Goal: Obtain resource: Download file/media

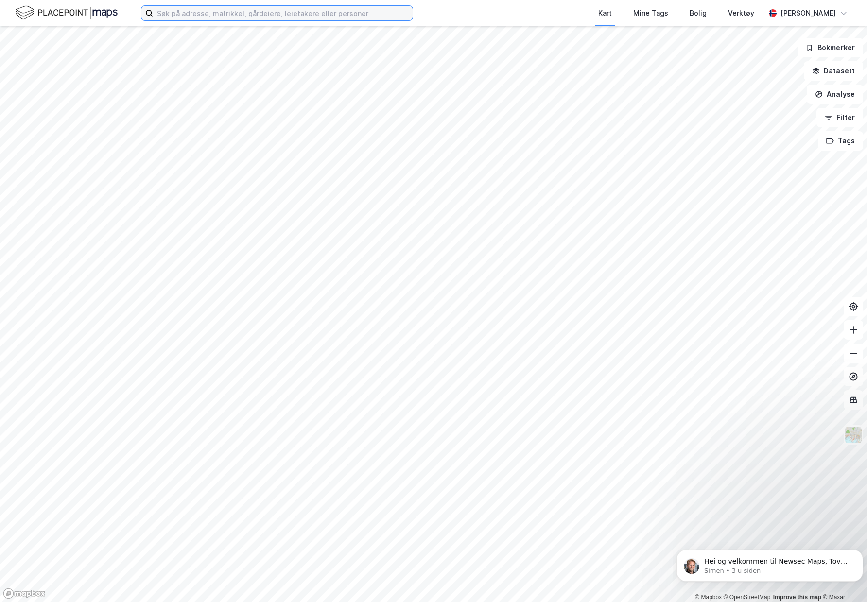
click at [244, 15] on input at bounding box center [282, 13] width 259 height 15
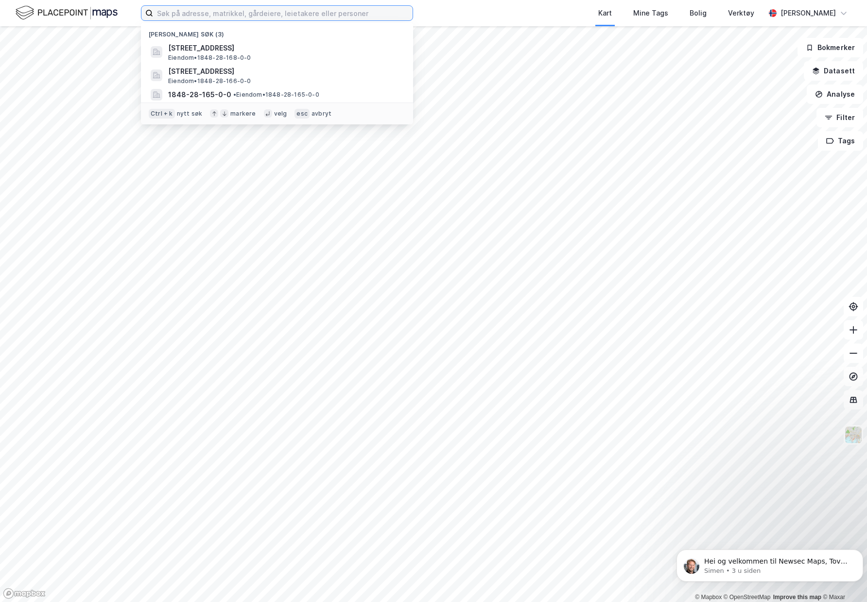
click at [190, 14] on input at bounding box center [282, 13] width 259 height 15
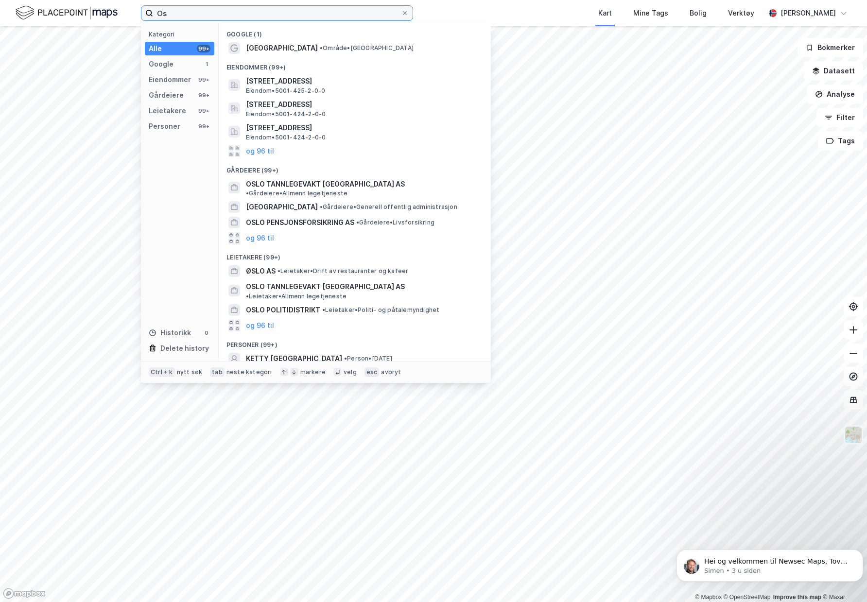
type input "O"
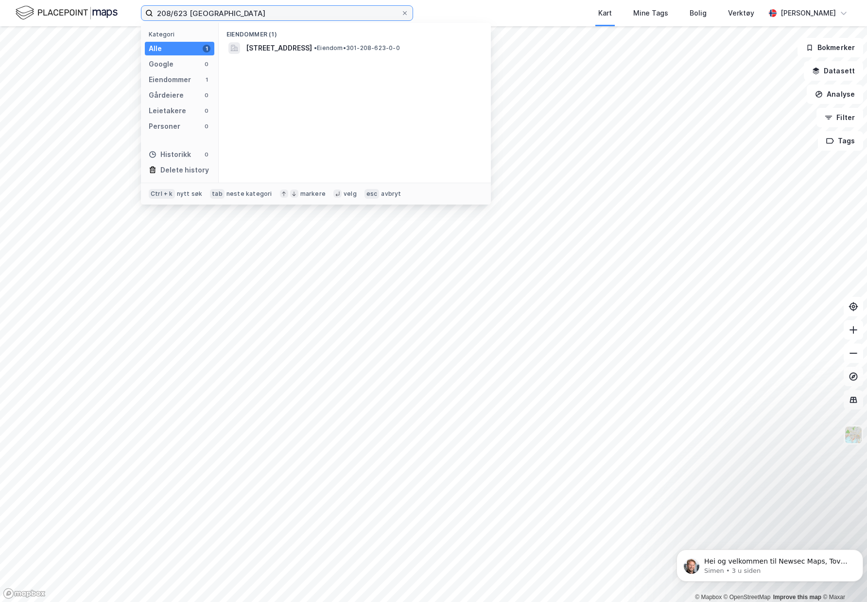
type input "208/623 oslo"
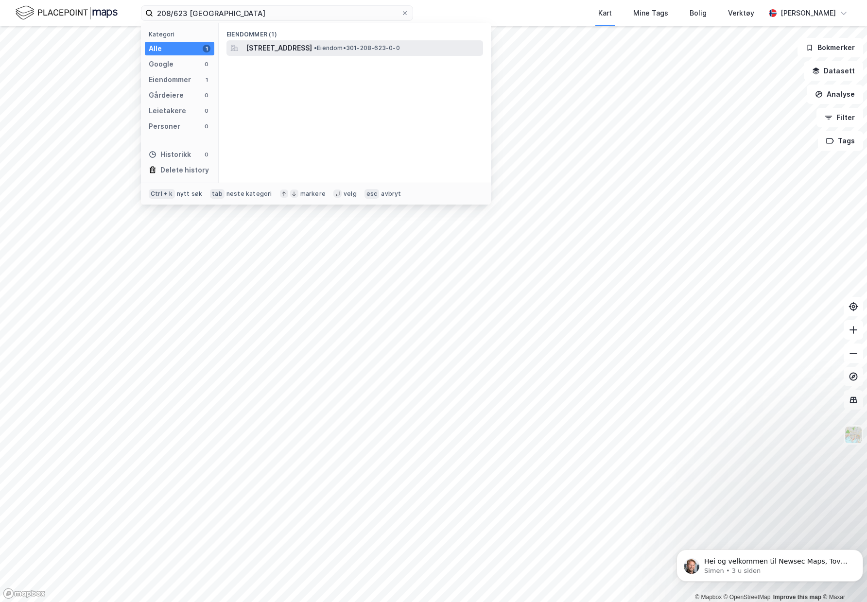
click at [256, 54] on div "Storgata 5, 0155, OSLO, OSLO • Eiendom • 301-208-623-0-0" at bounding box center [354, 48] width 257 height 16
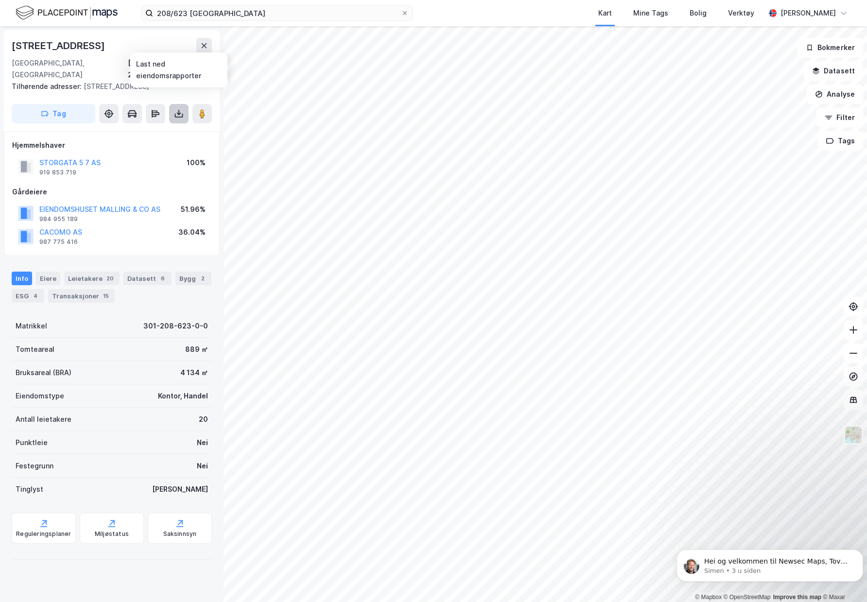
click at [179, 109] on icon at bounding box center [179, 114] width 10 height 10
click at [141, 145] on div "Last ned matrikkelrapport" at bounding box center [143, 149] width 80 height 8
